Goal: Transaction & Acquisition: Purchase product/service

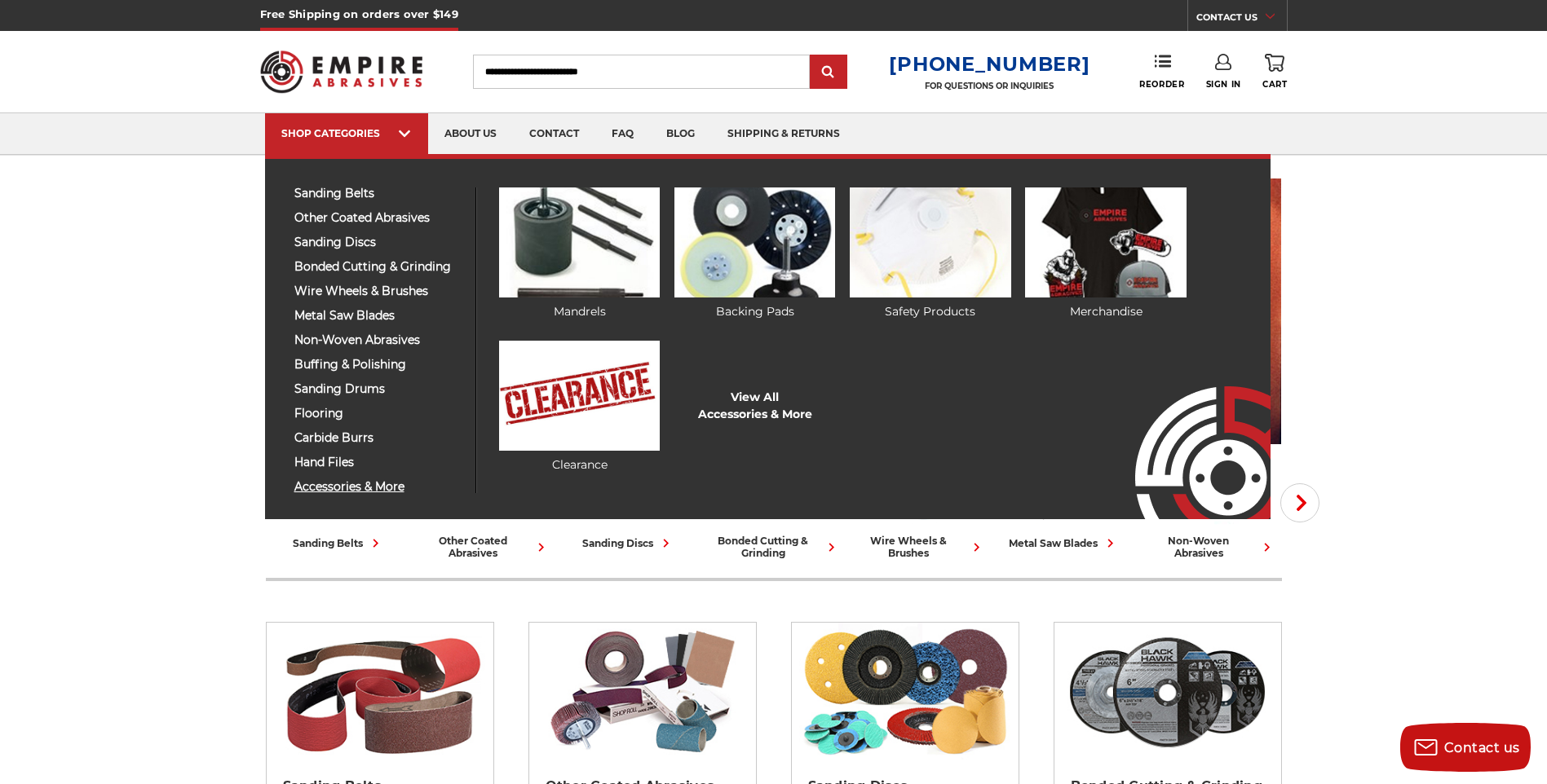
click at [365, 488] on span "accessories & more" at bounding box center [379, 487] width 169 height 12
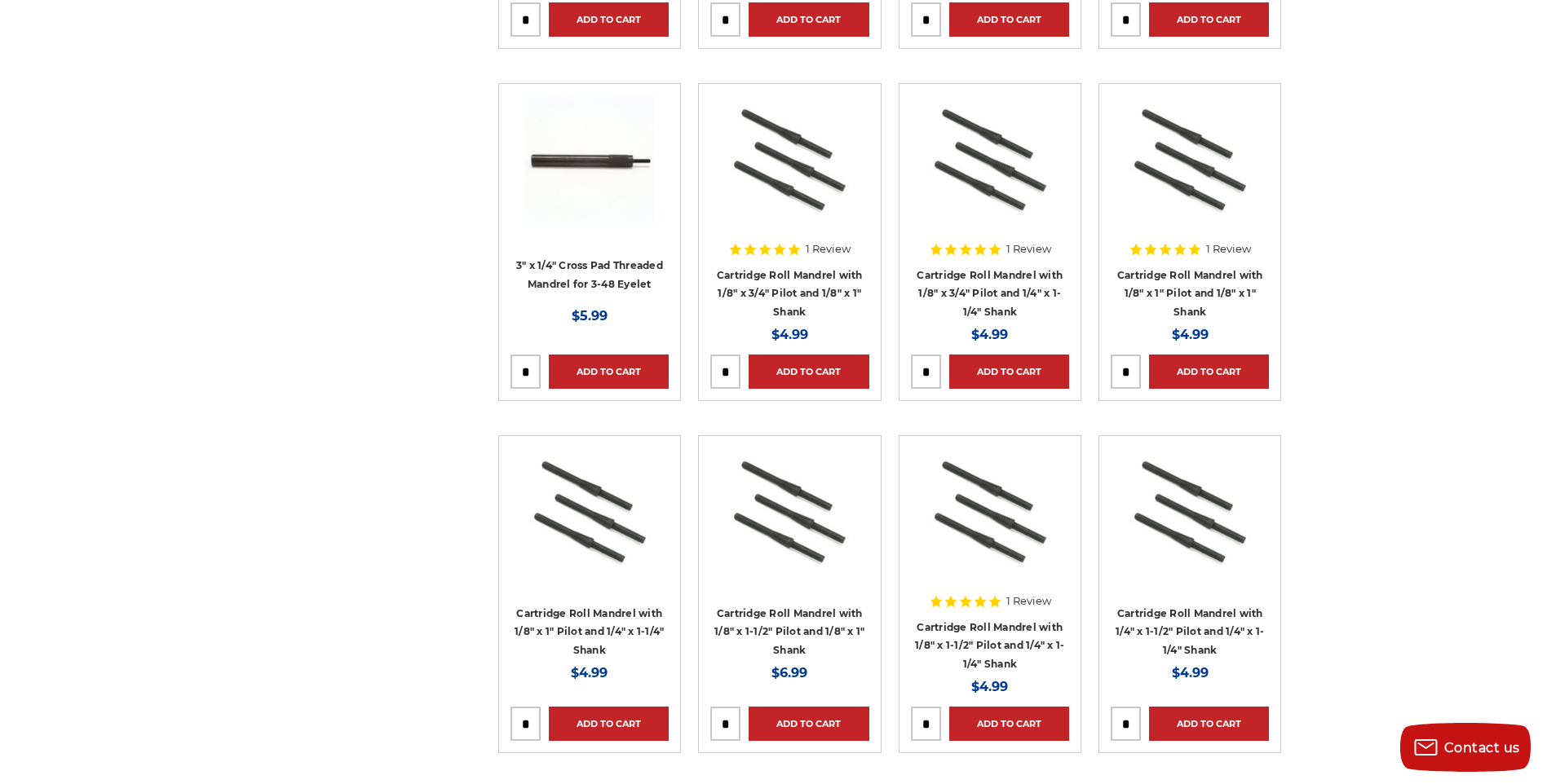
scroll to position [7174, 0]
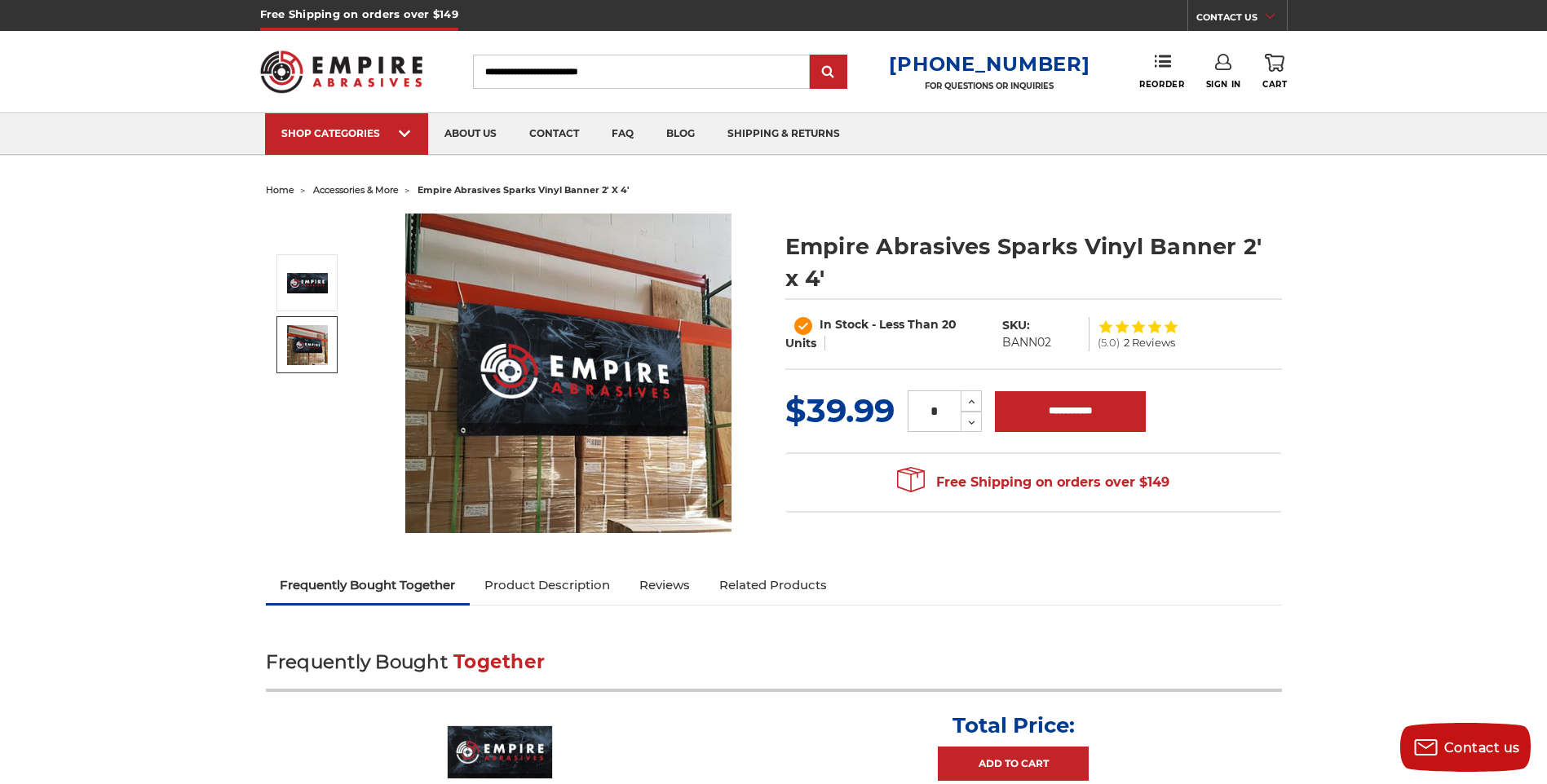
click at [316, 336] on img at bounding box center [307, 344] width 40 height 40
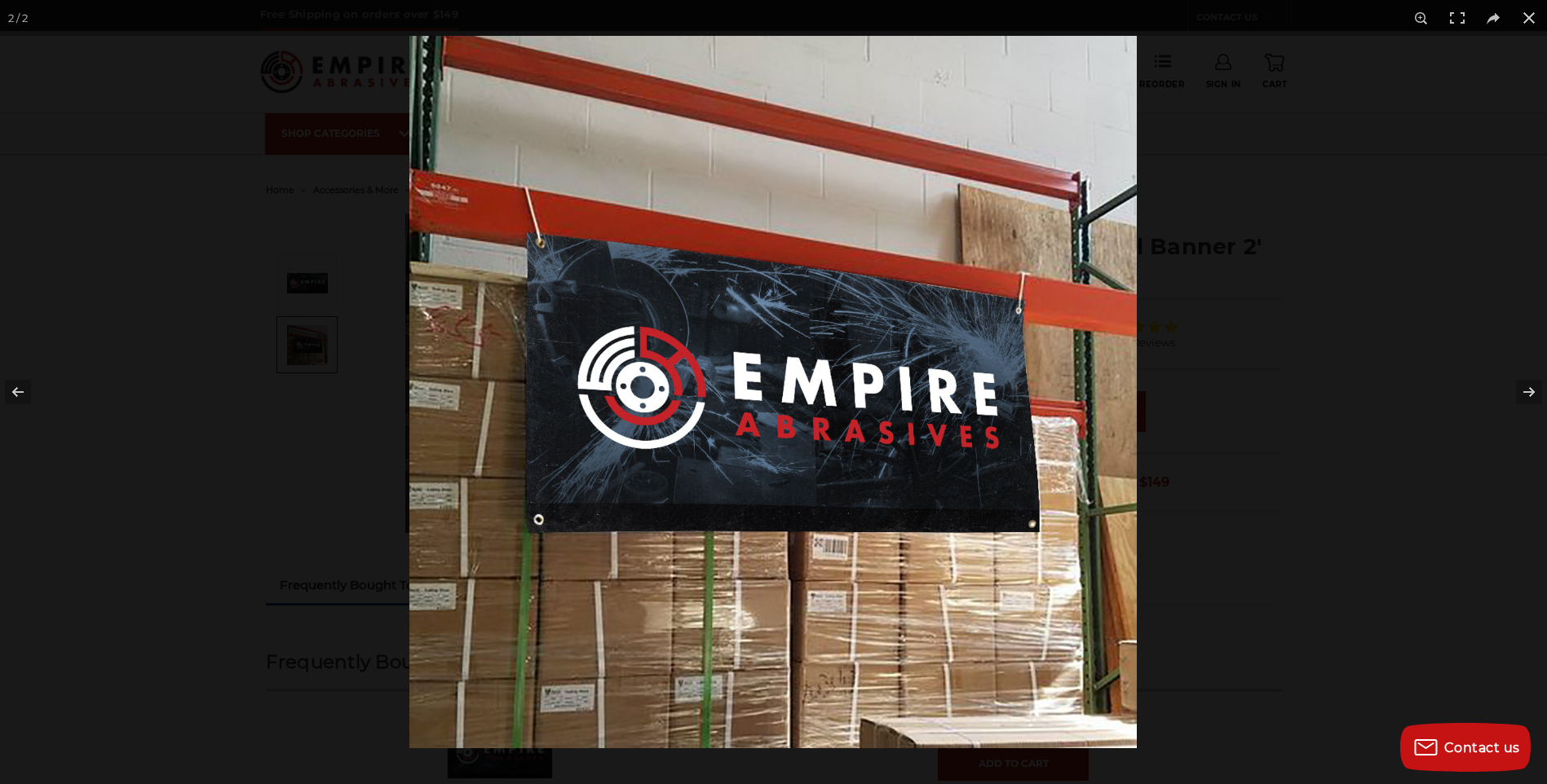
click at [245, 299] on div at bounding box center [773, 392] width 1547 height 784
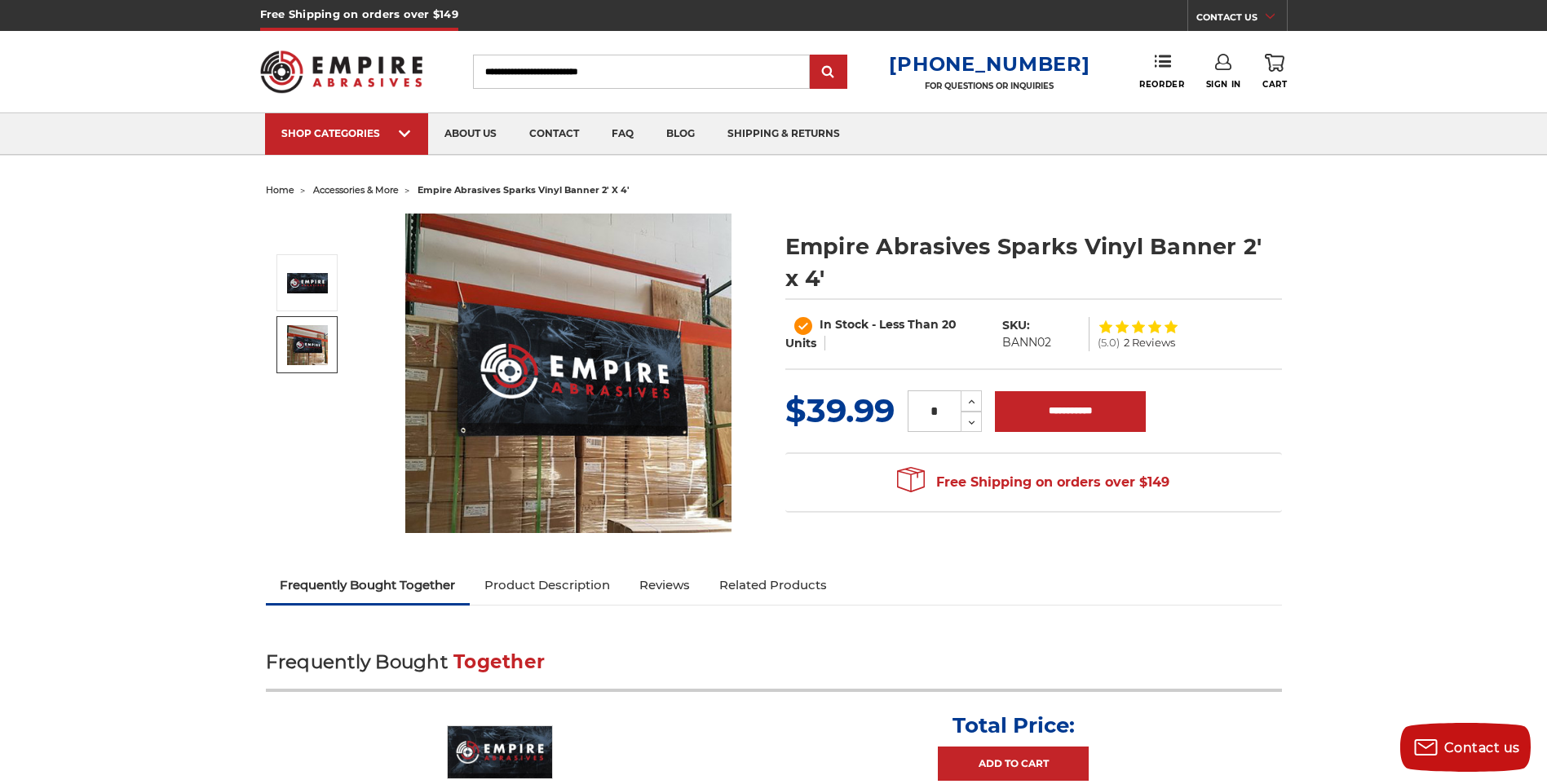
click at [560, 355] on img at bounding box center [567, 373] width 326 height 320
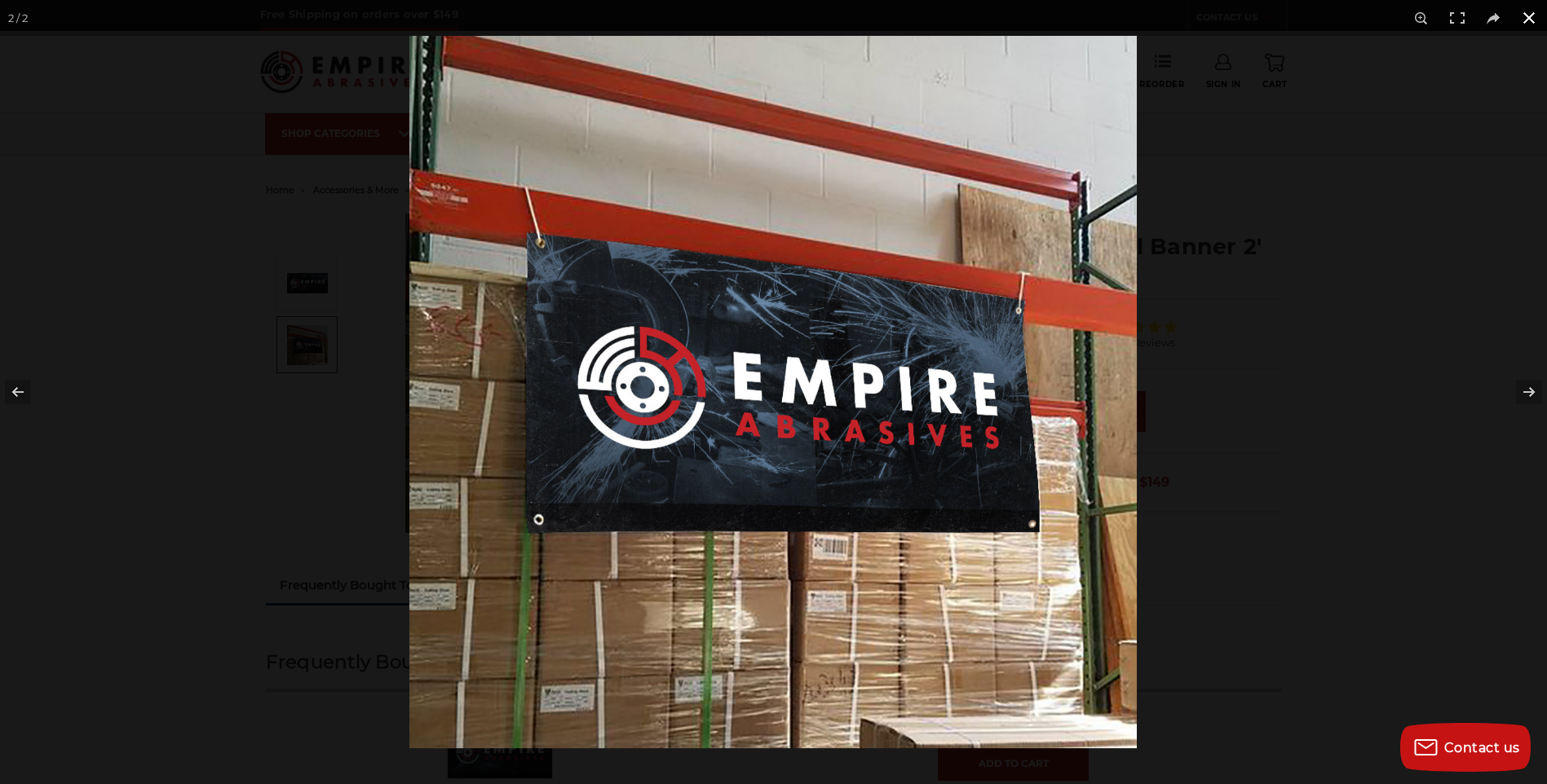
click at [233, 448] on div at bounding box center [773, 392] width 1547 height 784
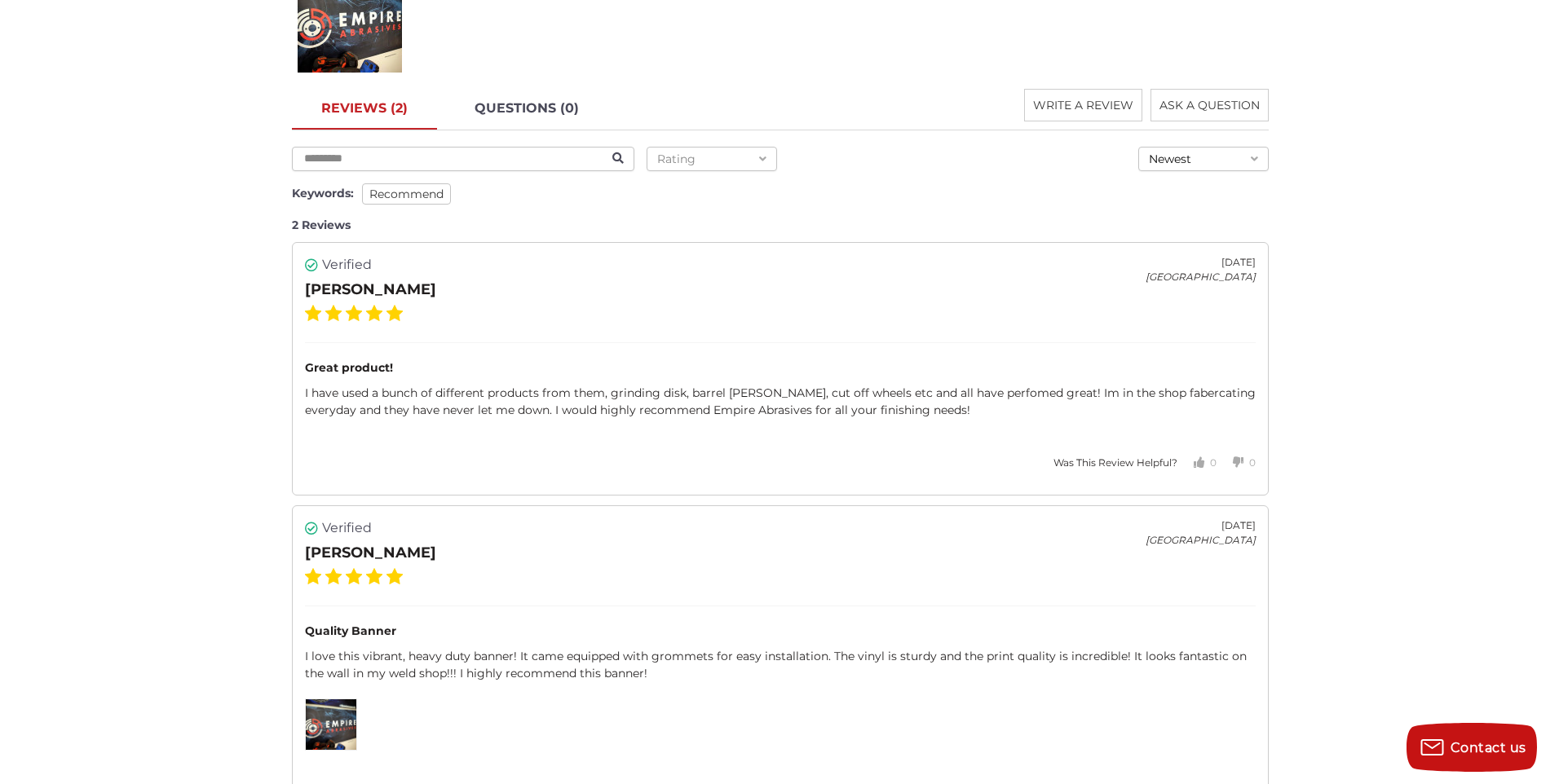
scroll to position [1467, 0]
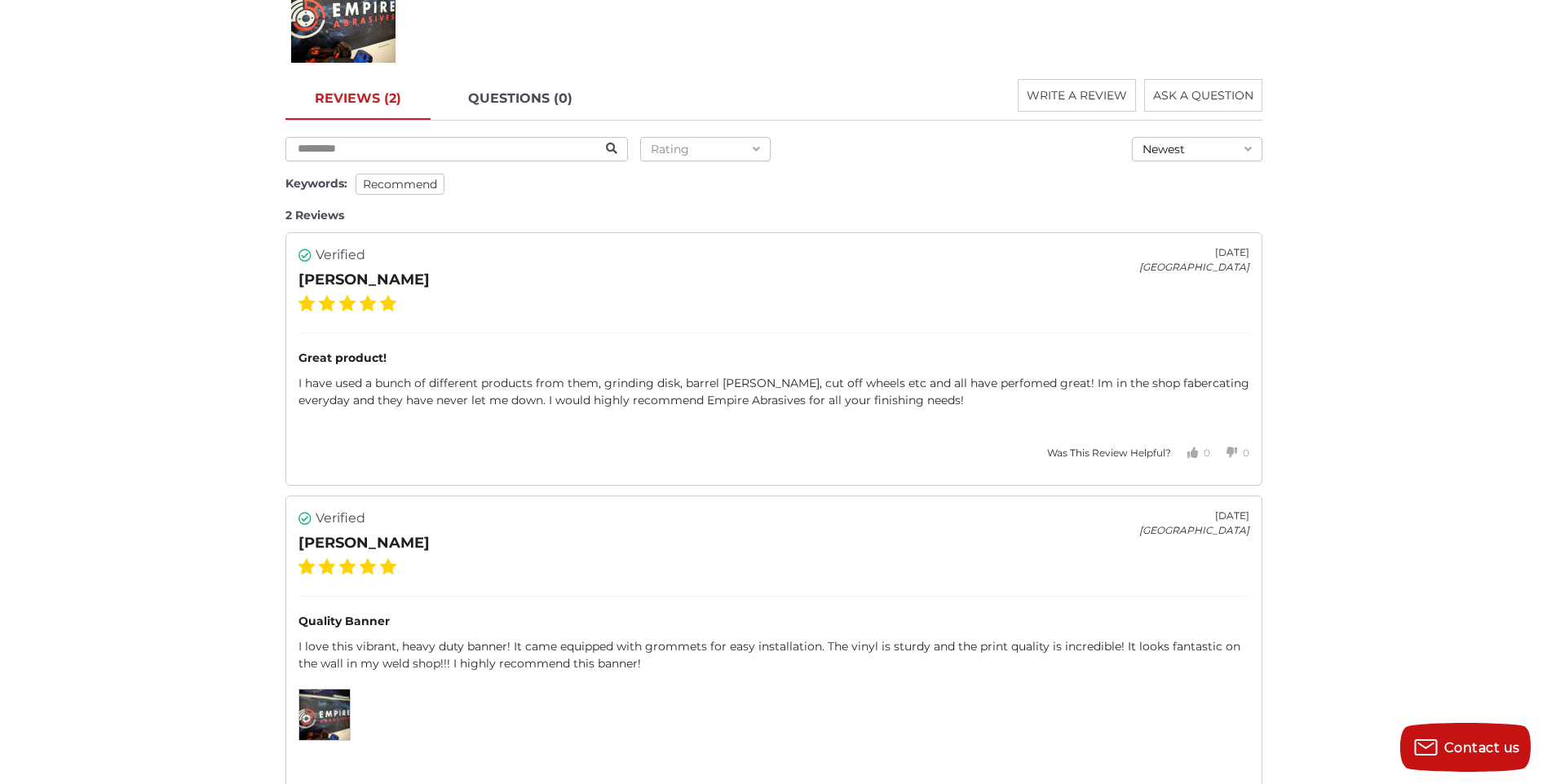
click at [333, 724] on img at bounding box center [325, 716] width 51 height 51
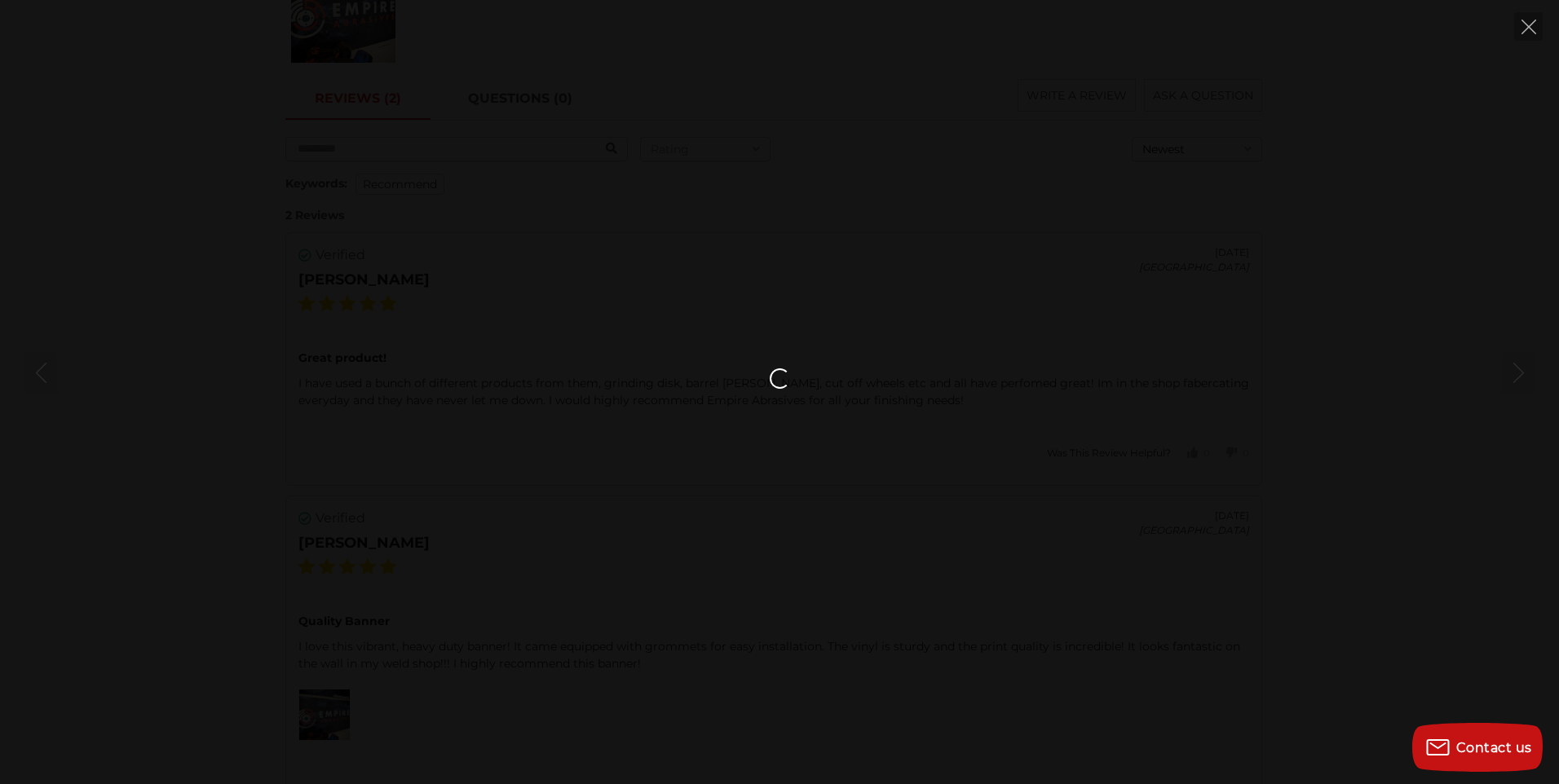
click at [300, 720] on div at bounding box center [779, 392] width 1559 height 784
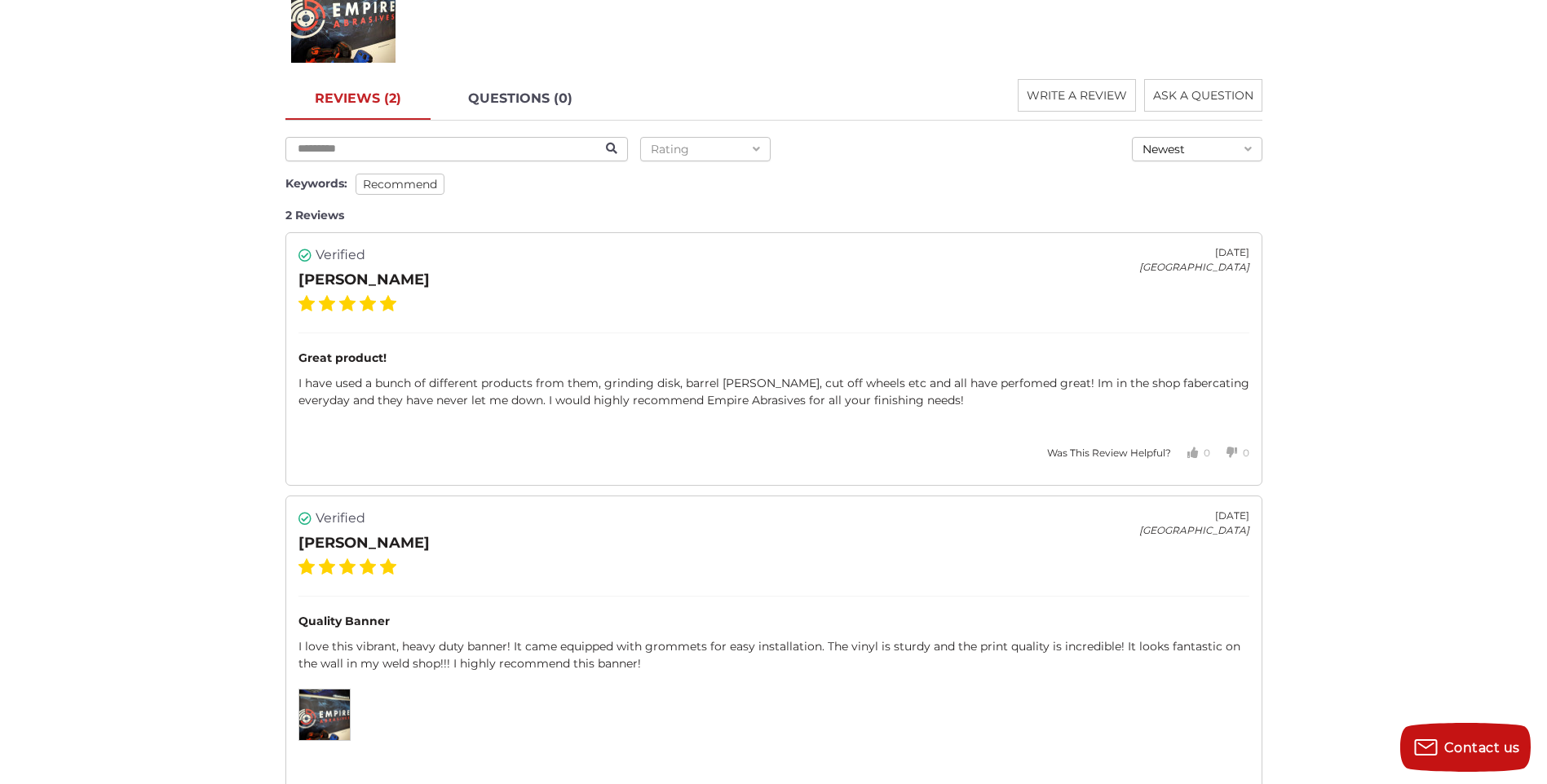
click at [300, 718] on img at bounding box center [325, 716] width 51 height 51
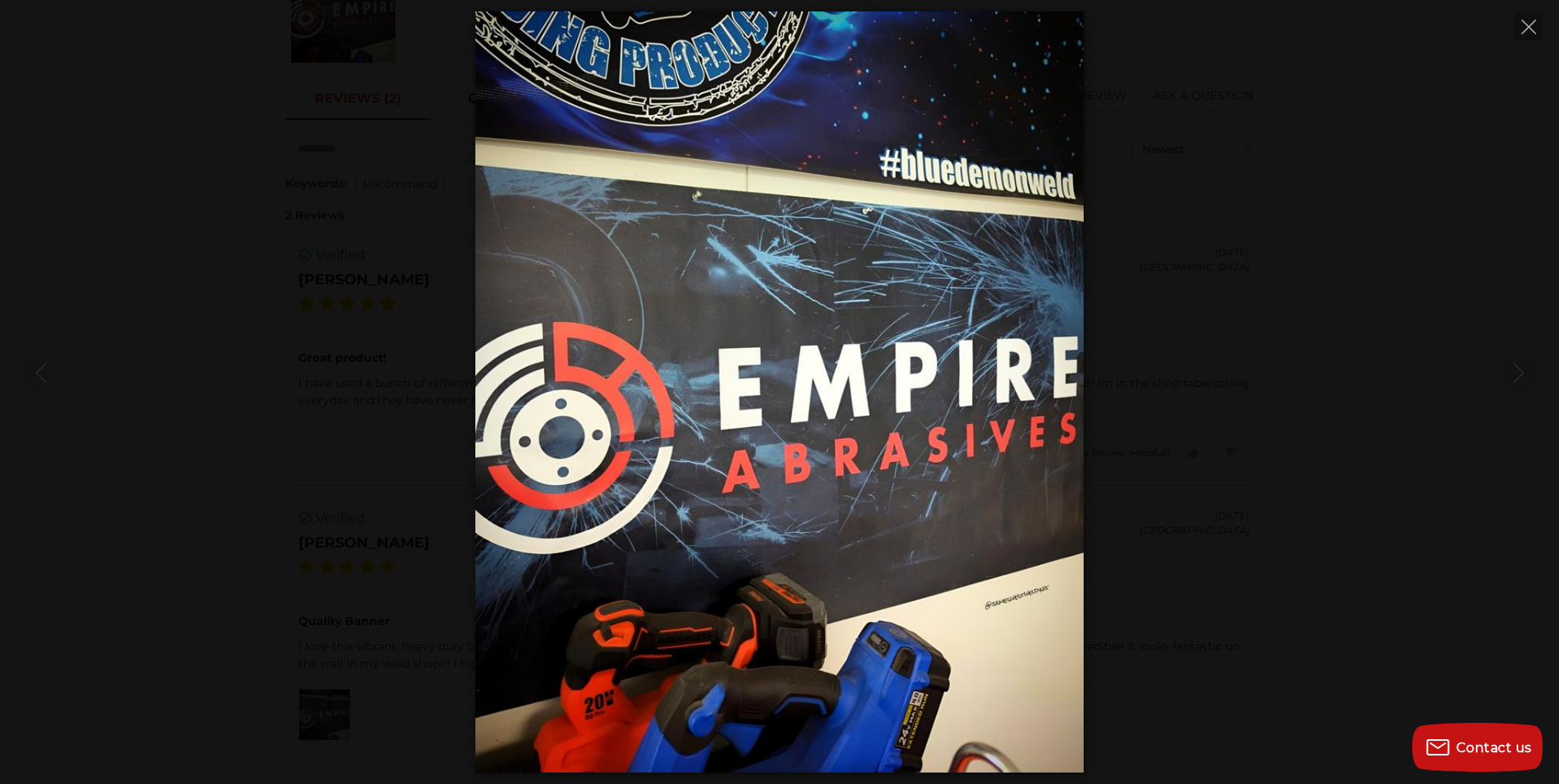
click at [84, 365] on div at bounding box center [779, 392] width 1559 height 760
